Goal: Find specific page/section: Find specific page/section

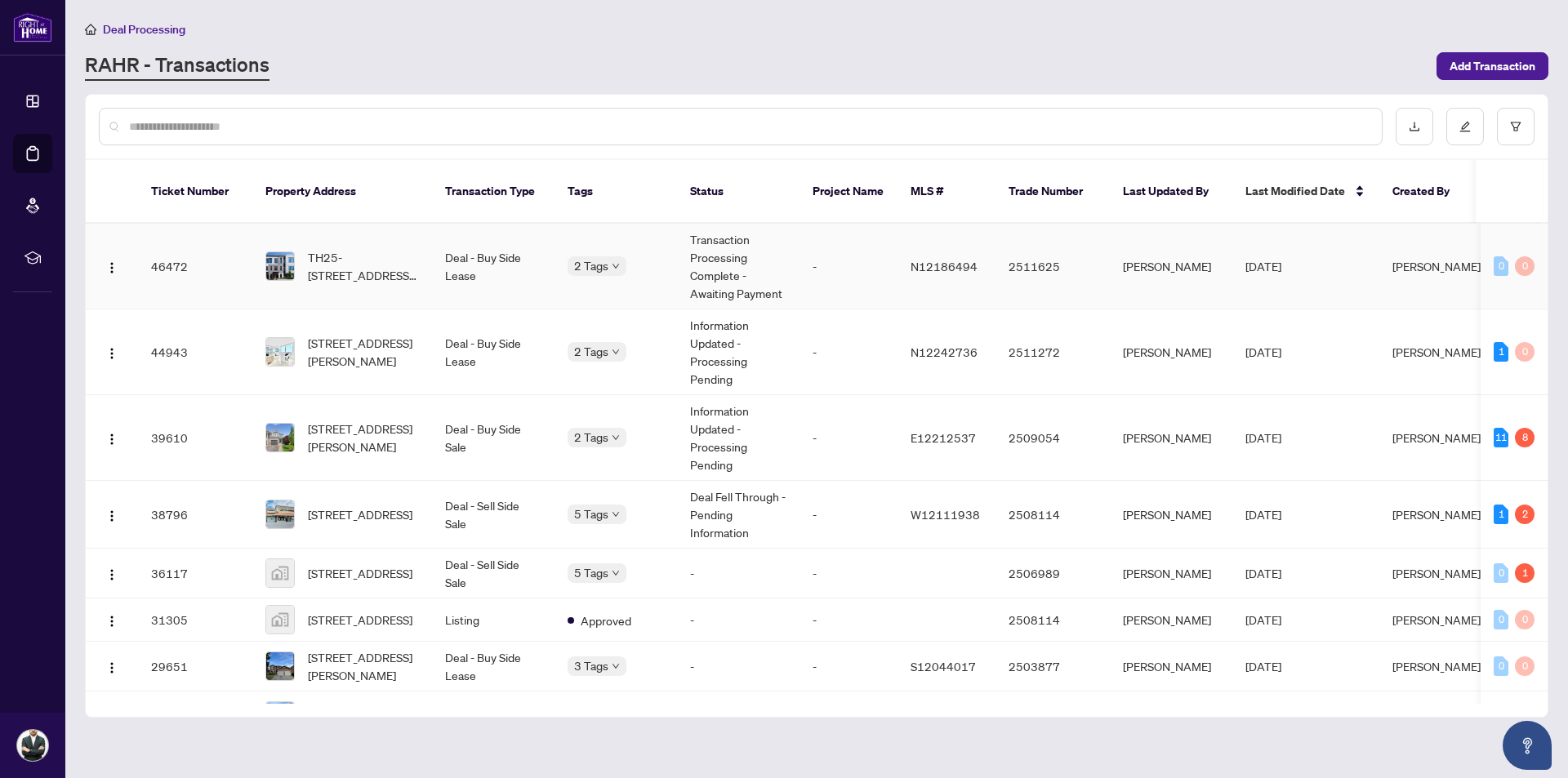
click at [598, 254] on body "Dashboard Deal Processing Mortgage Referrals rLearning [PERSON_NAME] [EMAIL_ADD…" at bounding box center [784, 389] width 1568 height 778
click at [567, 346] on div "Approved" at bounding box center [567, 346] width 0 height 0
click at [601, 418] on span "Requires Additional Docs" at bounding box center [658, 427] width 122 height 18
click at [500, 434] on td "Deal - Buy Side Sale" at bounding box center [493, 437] width 122 height 85
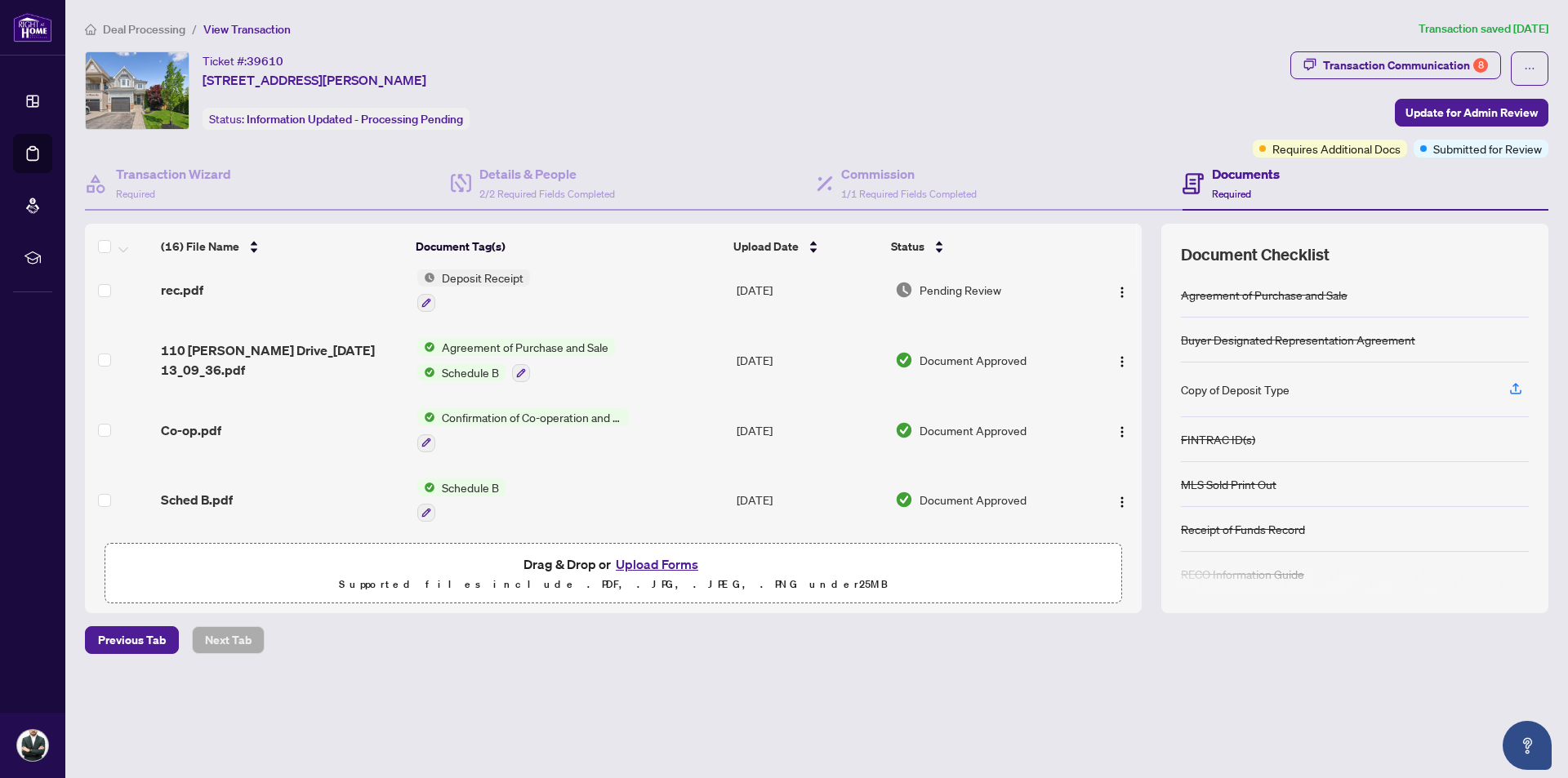
scroll to position [846, 0]
click at [124, 29] on span "Deal Processing" at bounding box center [144, 28] width 82 height 15
